Goal: Find specific page/section: Find specific page/section

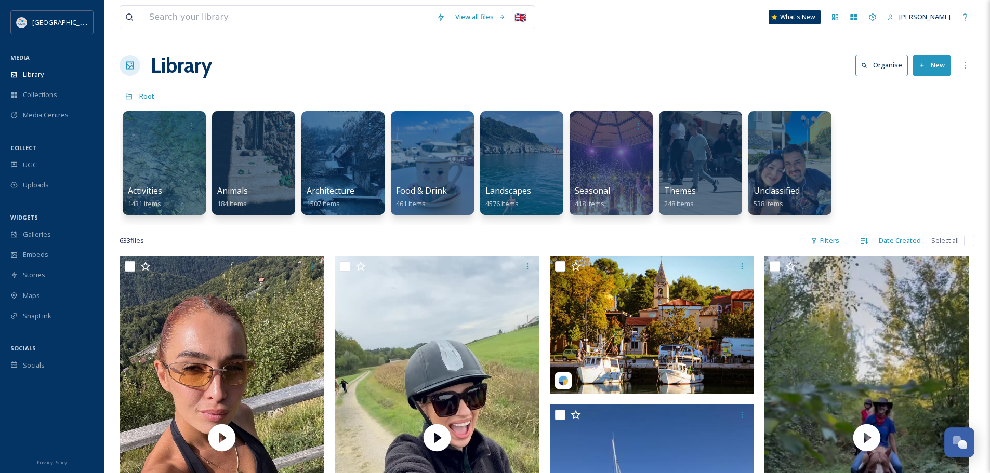
scroll to position [4391, 0]
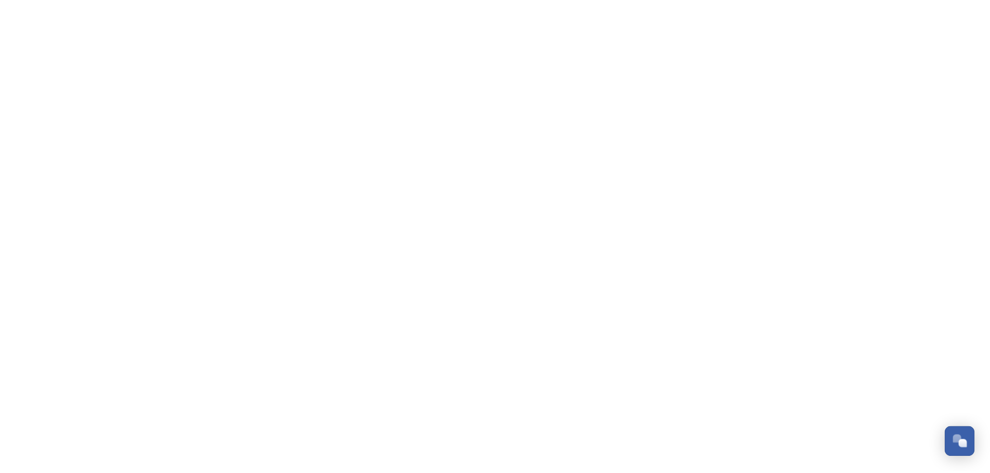
scroll to position [4391, 0]
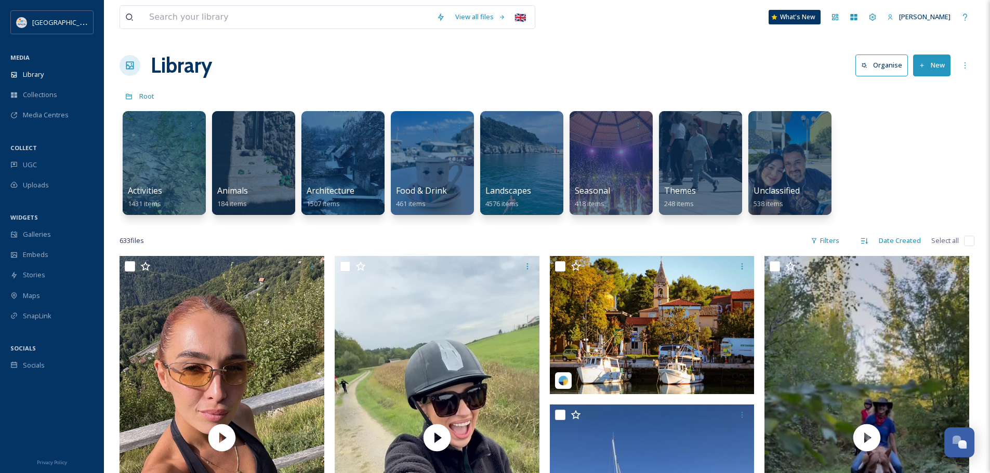
click at [446, 51] on div "Library Organise New" at bounding box center [547, 65] width 855 height 31
